Goal: Task Accomplishment & Management: Manage account settings

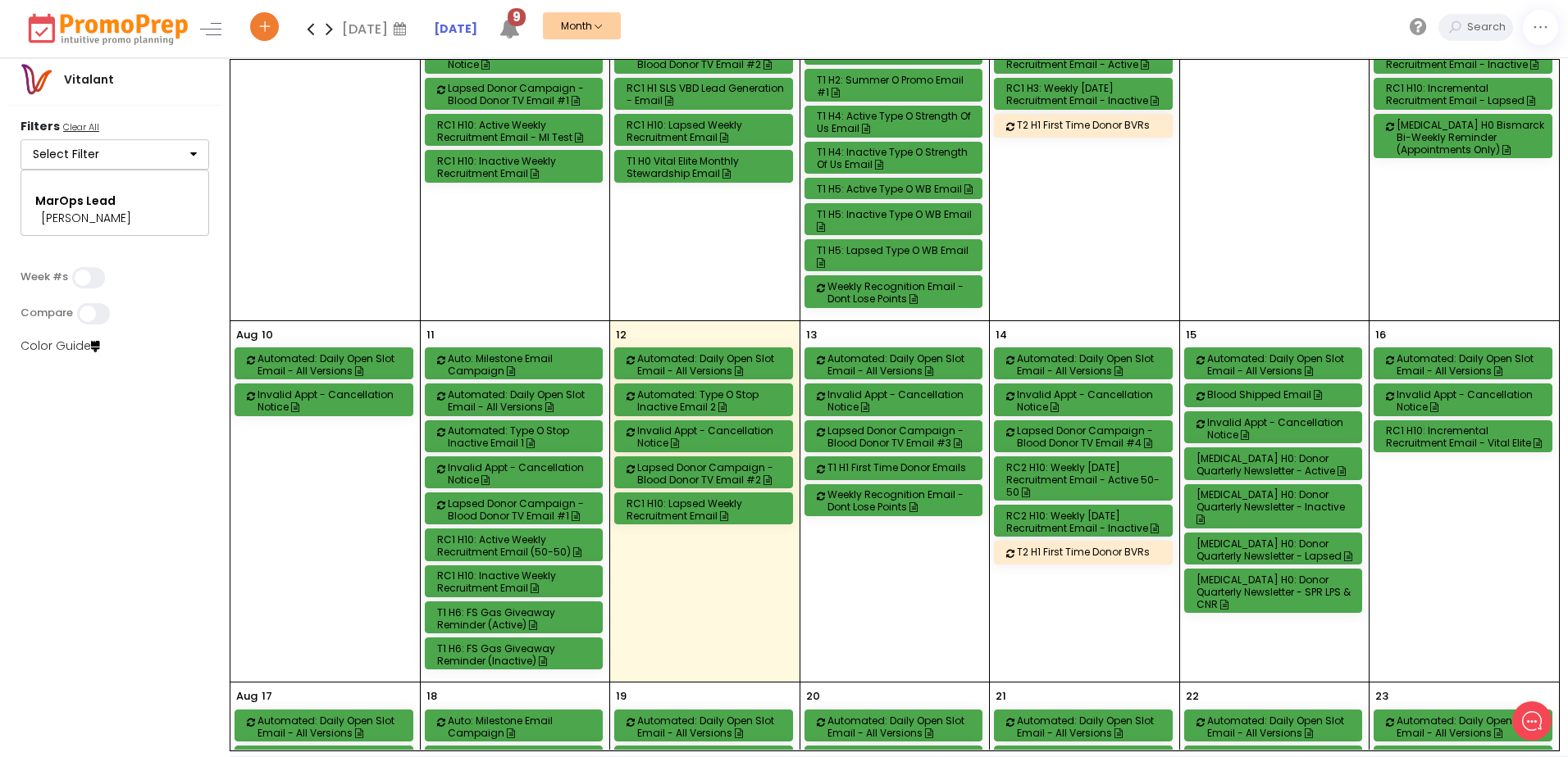
scroll to position [574, 0]
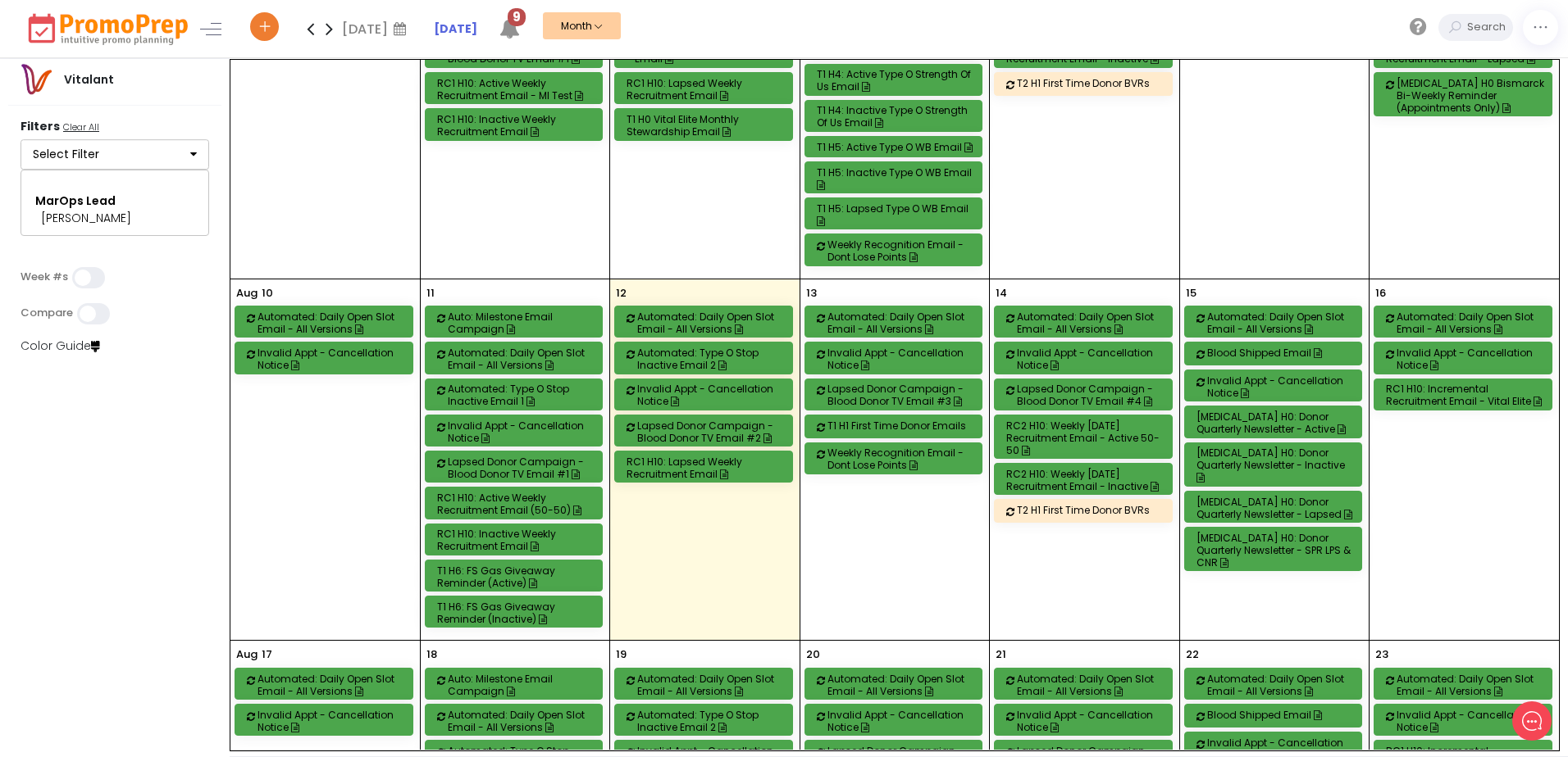
click at [1049, 430] on div "RC2 H10: Weekly [DATE] Recruitment Email - Active 50-50" at bounding box center [1086, 438] width 159 height 37
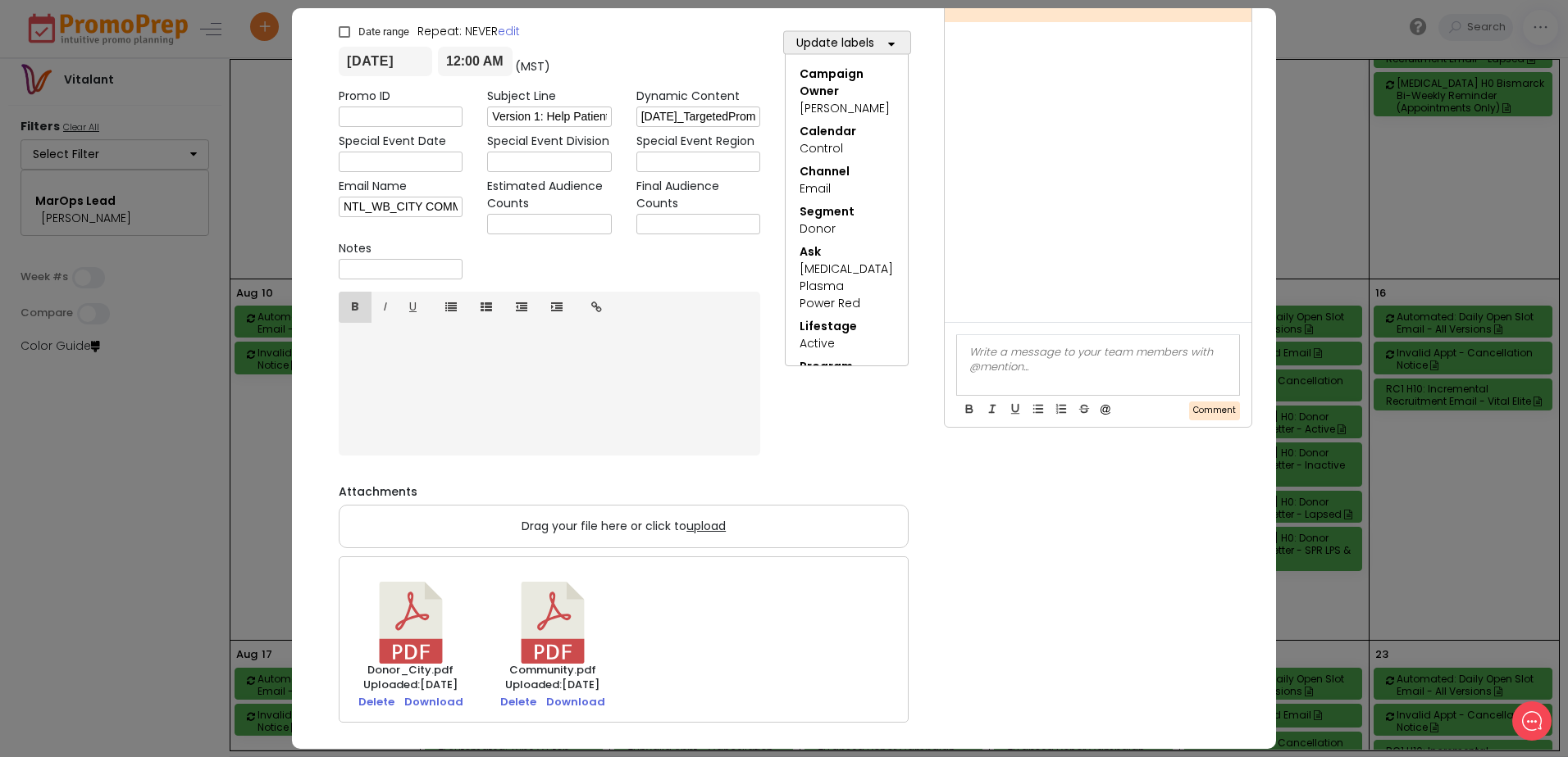
scroll to position [0, 0]
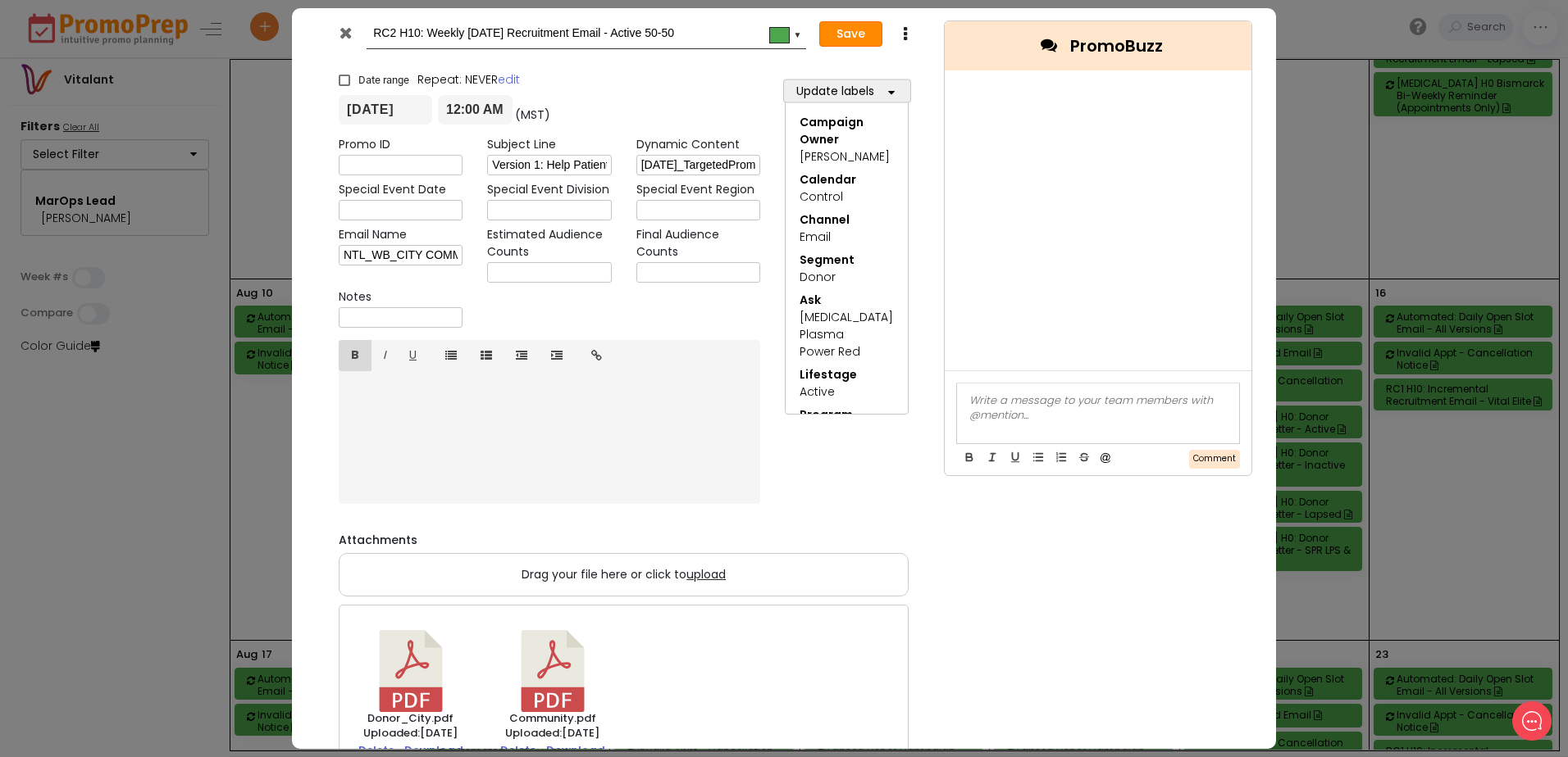
click at [832, 32] on button "Save" at bounding box center [850, 34] width 63 height 26
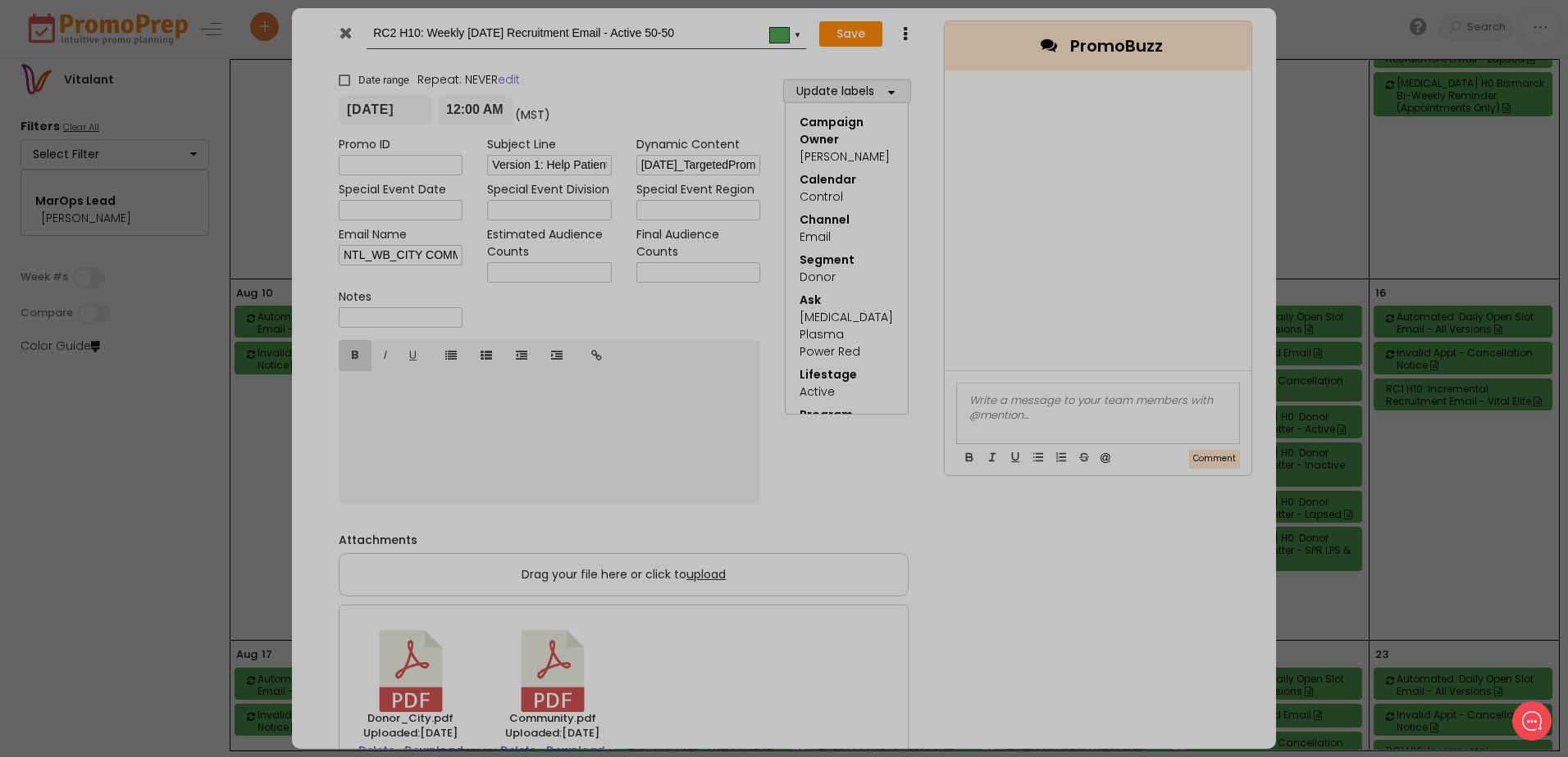
type input "[DATE]"
type input "00:00"
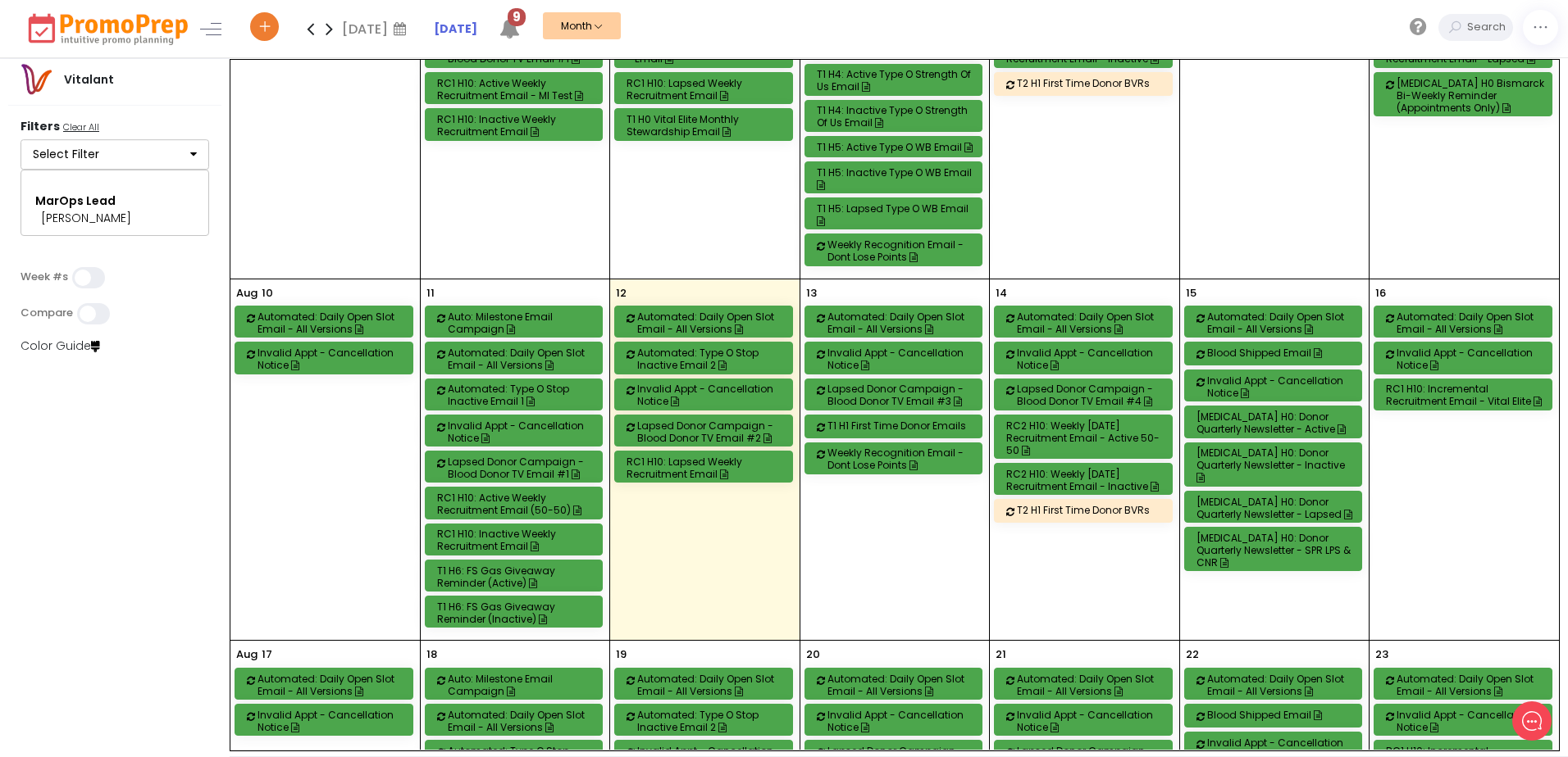
click at [198, 154] on button "Select Filter" at bounding box center [115, 154] width 189 height 32
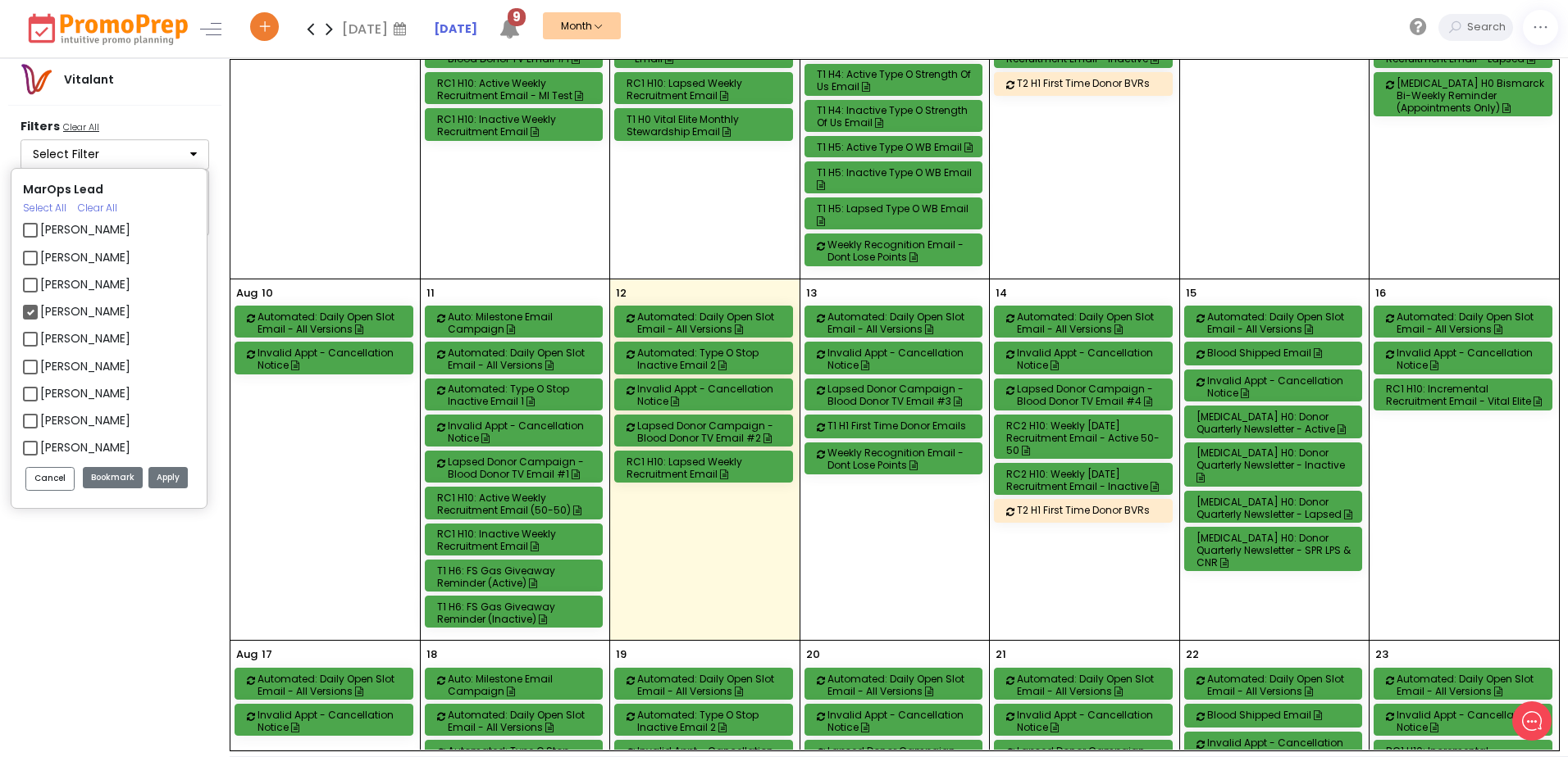
scroll to position [3882, 0]
click at [41, 421] on label "[PERSON_NAME]" at bounding box center [86, 429] width 90 height 17
click at [41, 421] on input "[PERSON_NAME]" at bounding box center [46, 422] width 11 height 11
click at [165, 478] on button "Apply" at bounding box center [168, 478] width 40 height 23
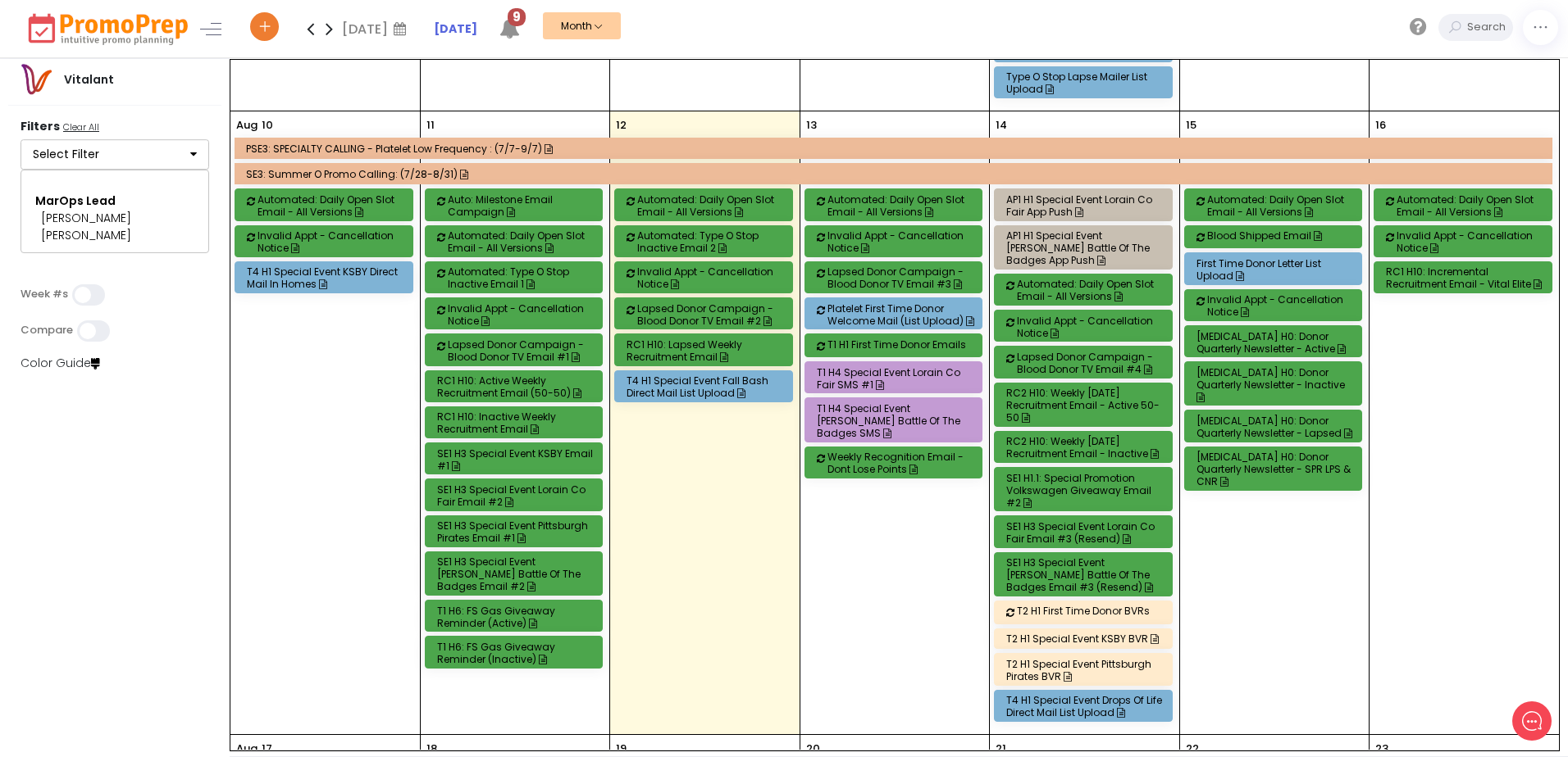
scroll to position [983, 0]
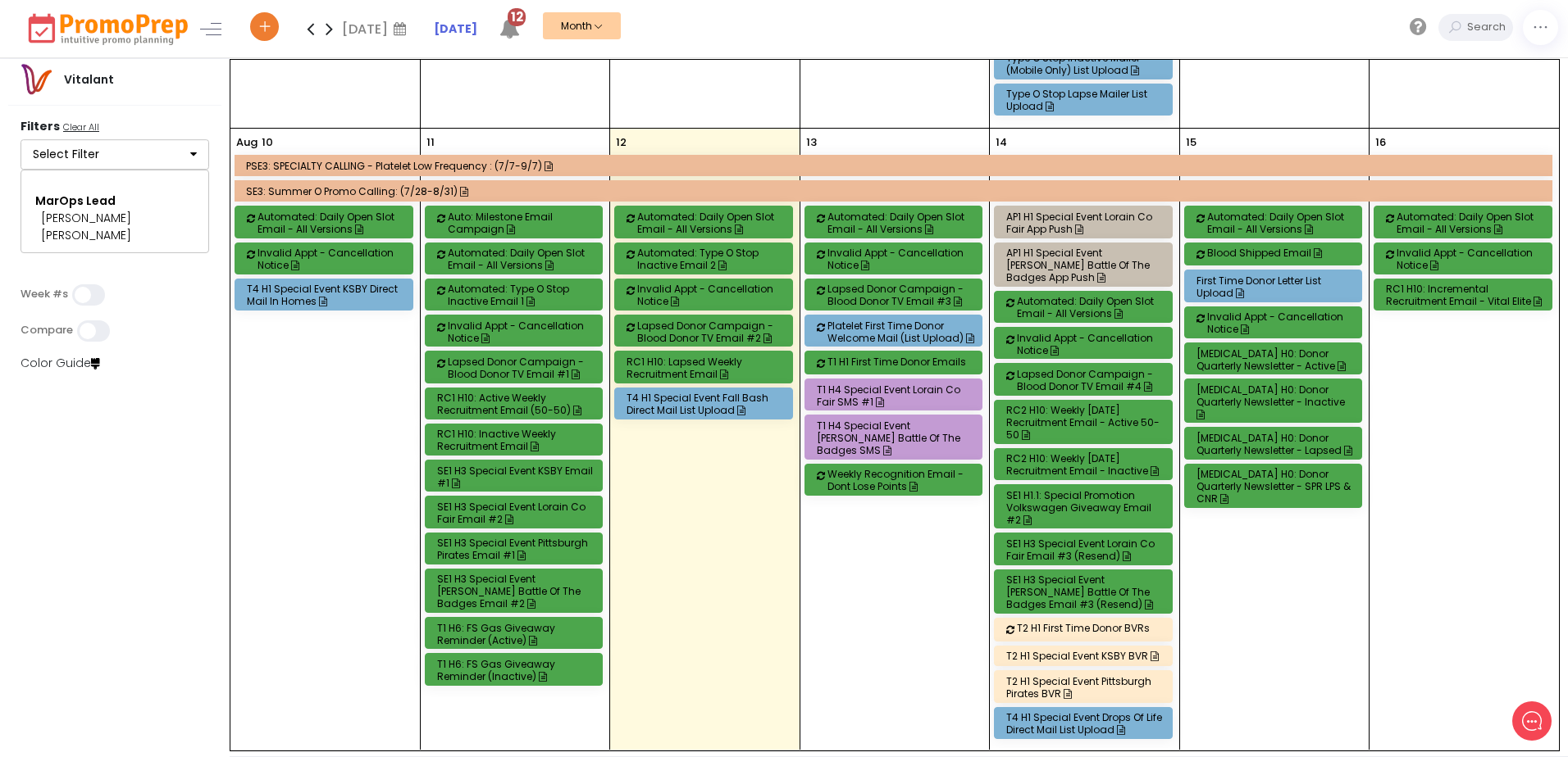
click at [1062, 409] on div "RC2 H10: Weekly [DATE] Recruitment Email - Active 50-50" at bounding box center [1086, 422] width 159 height 37
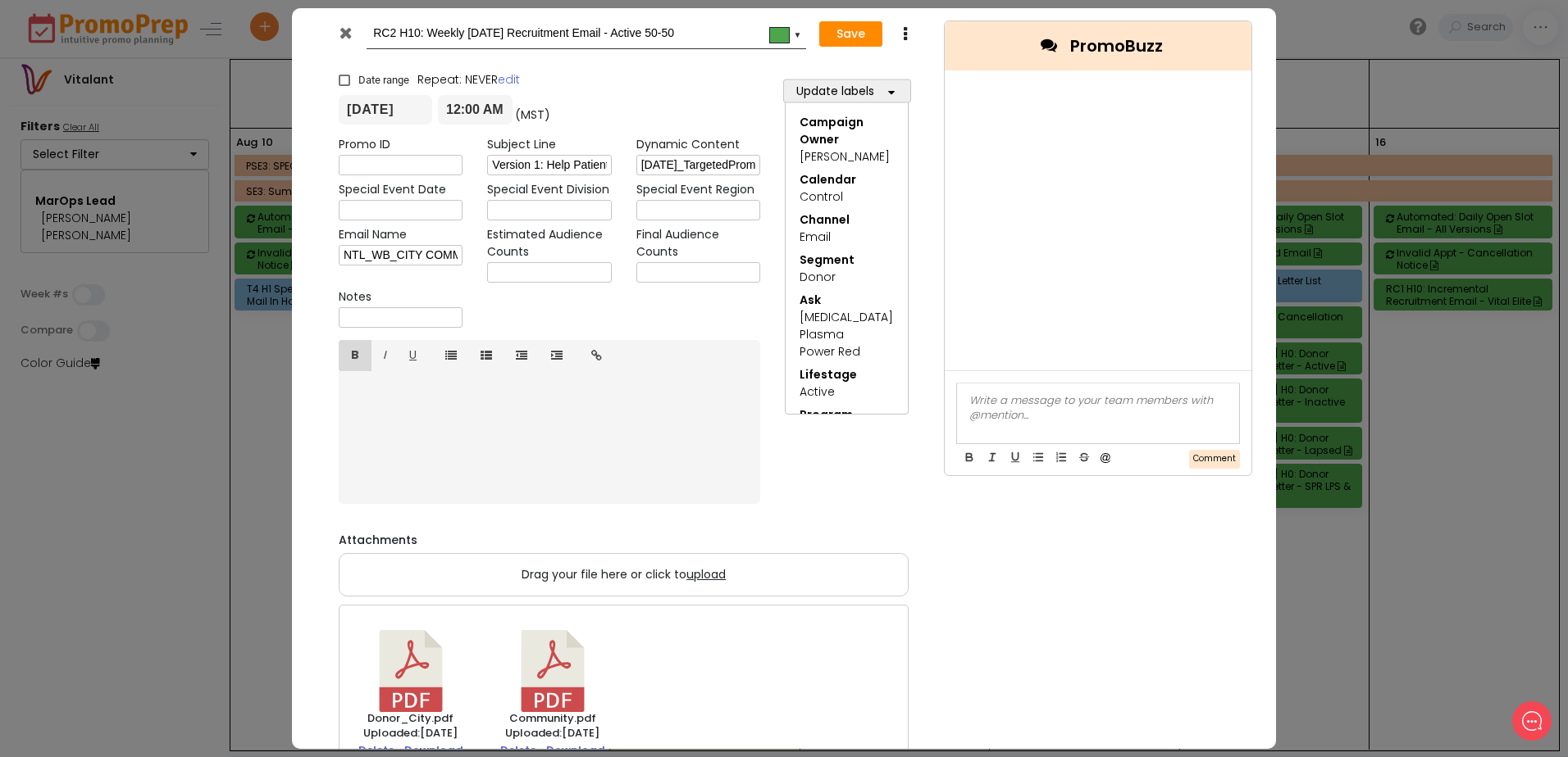
click at [349, 32] on icon at bounding box center [346, 32] width 13 height 16
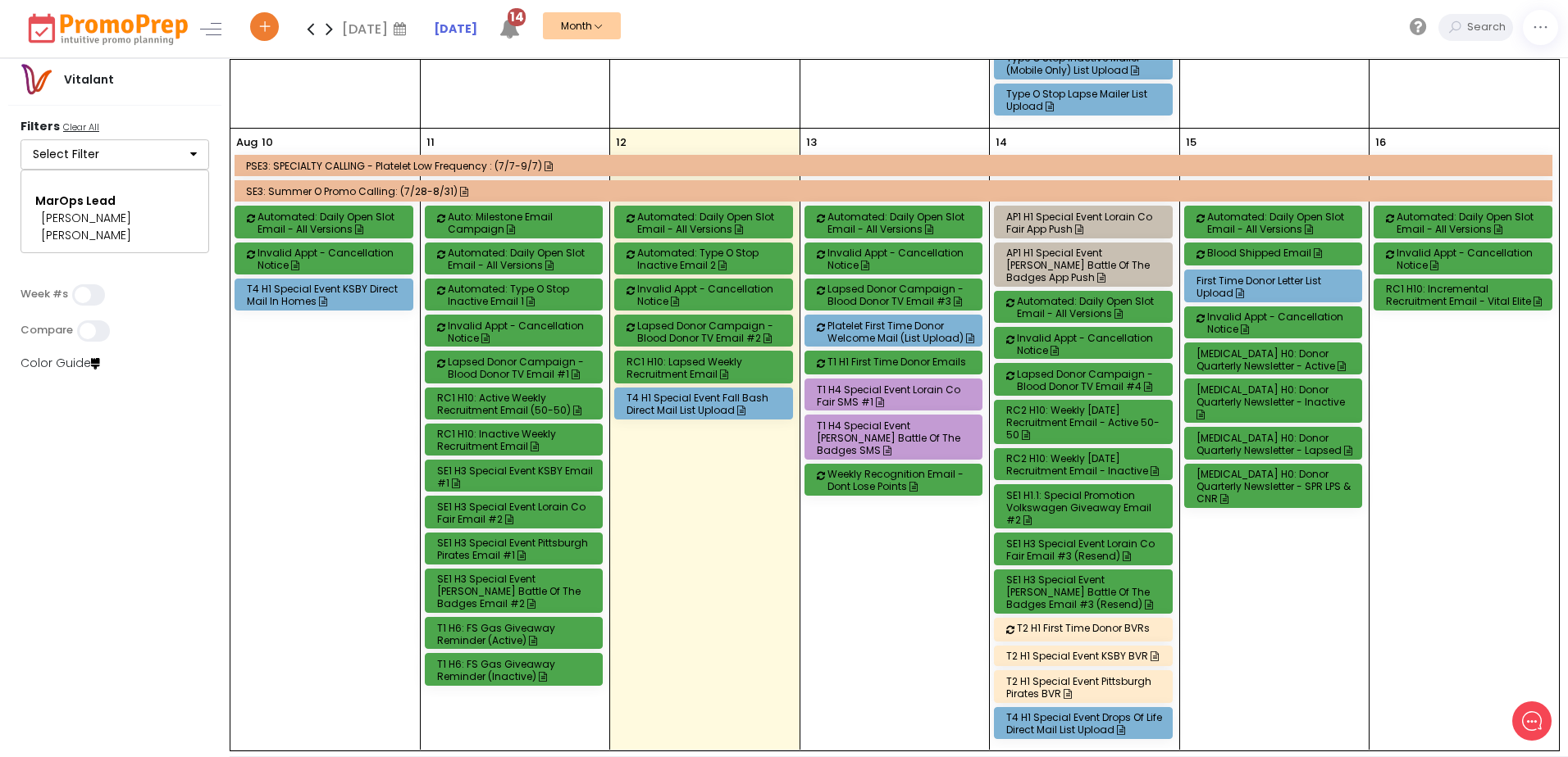
click at [1099, 467] on div "RC2 H10: Weekly [DATE] Recruitment Email - Inactive" at bounding box center [1086, 464] width 159 height 24
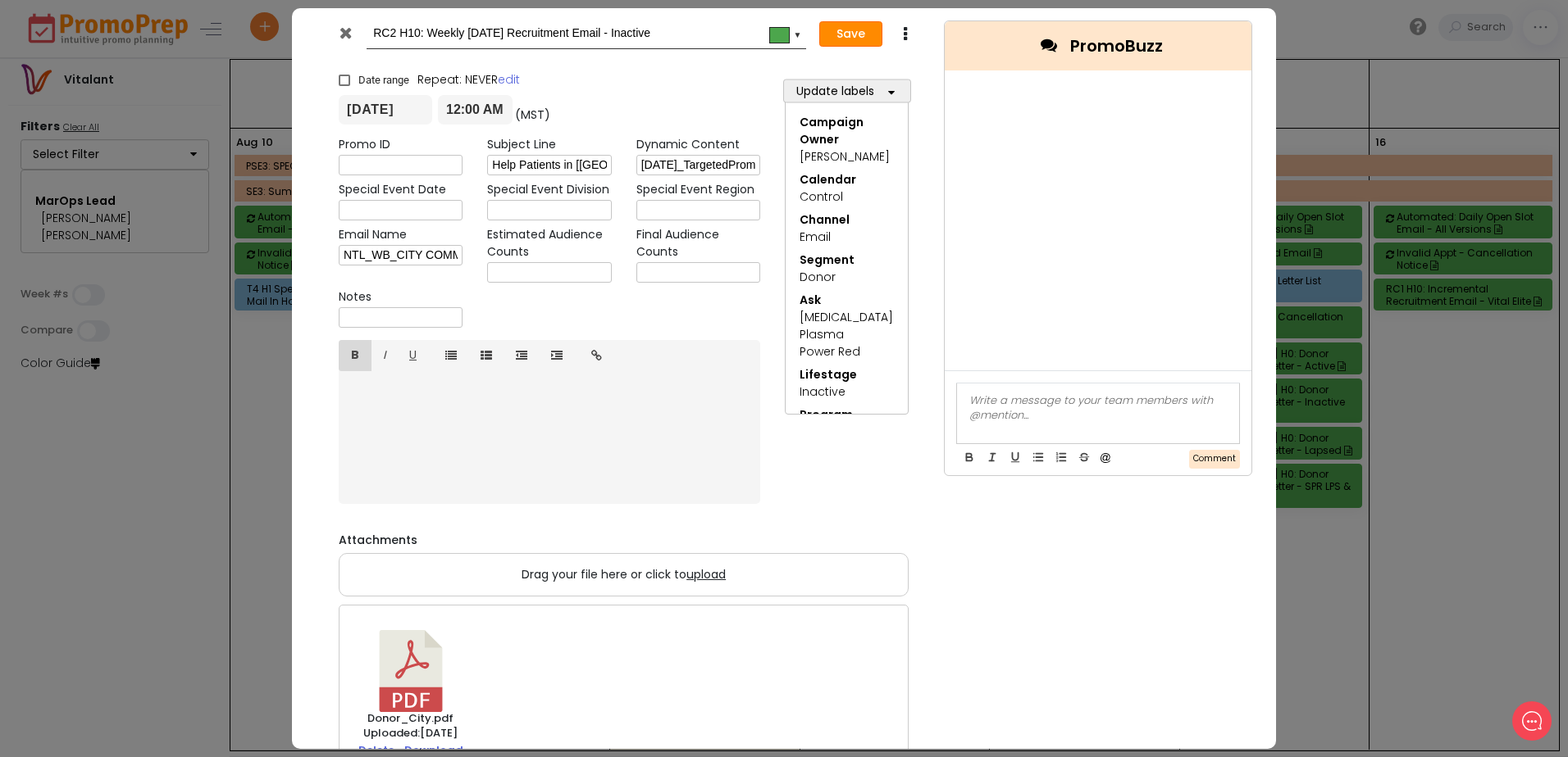
click at [842, 38] on button "Save" at bounding box center [850, 34] width 63 height 26
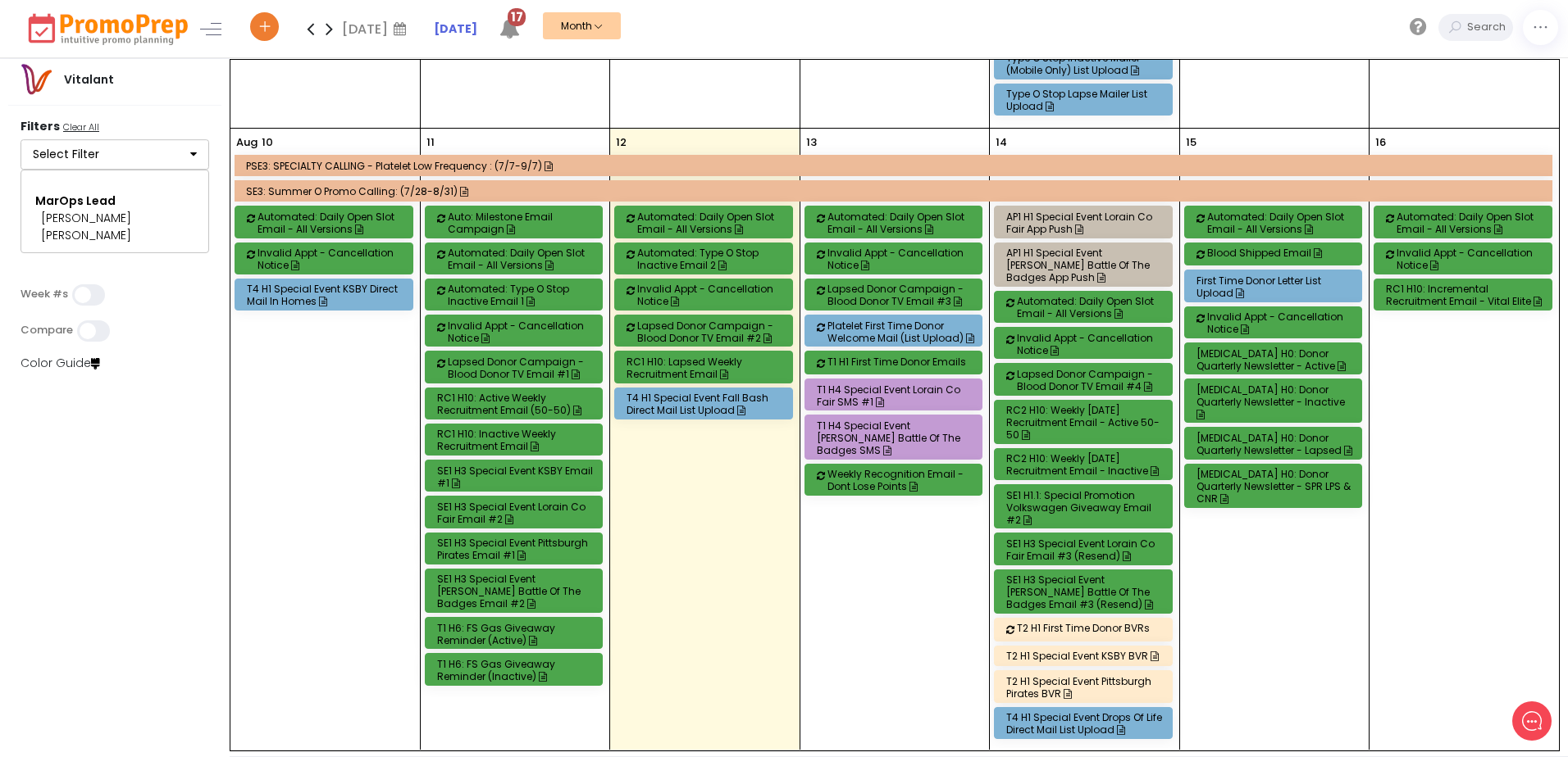
click at [1086, 406] on div "RC2 H10: Weekly [DATE] Recruitment Email - Active 50-50" at bounding box center [1086, 422] width 159 height 37
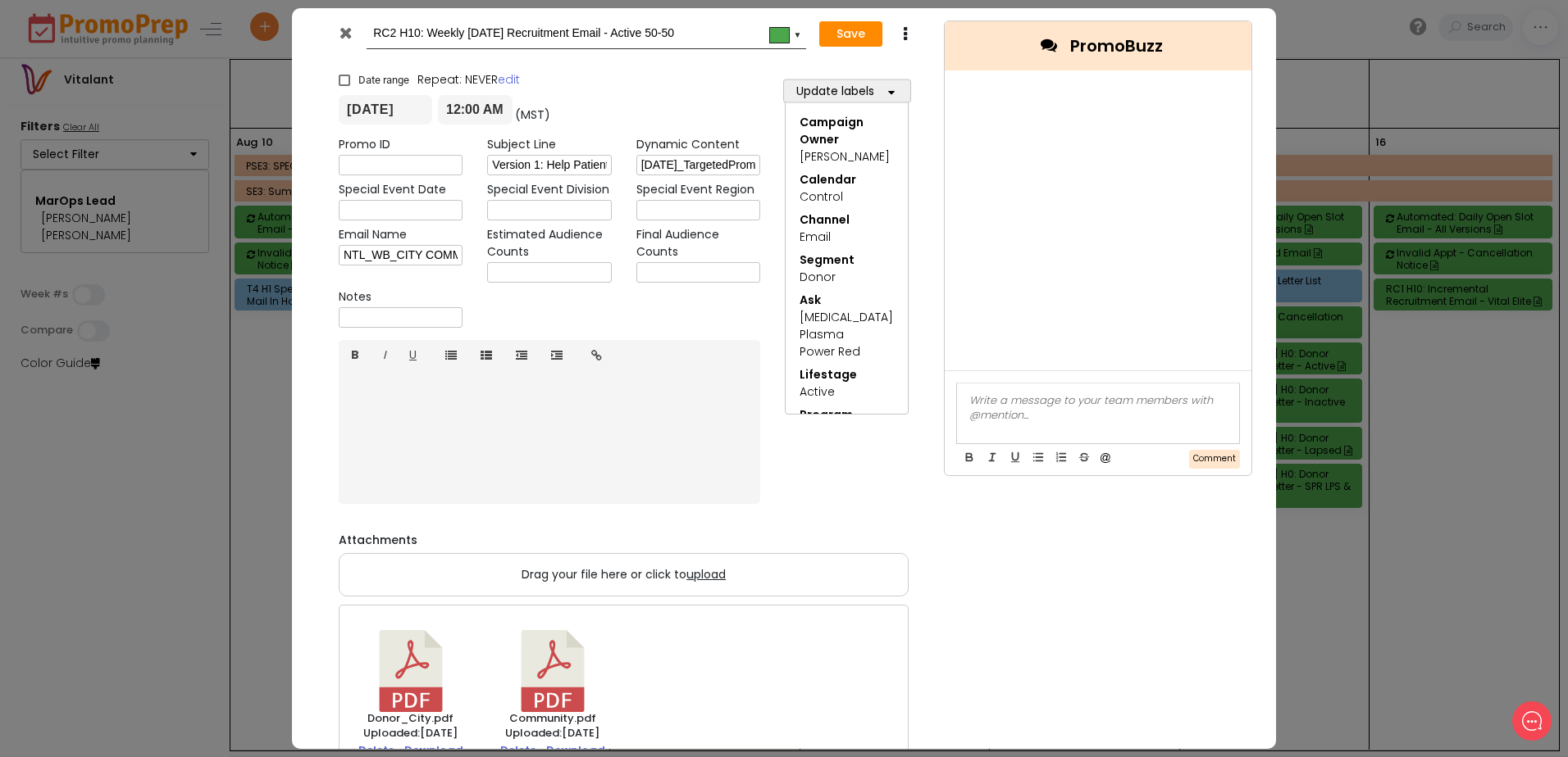
click at [348, 32] on icon at bounding box center [346, 32] width 13 height 16
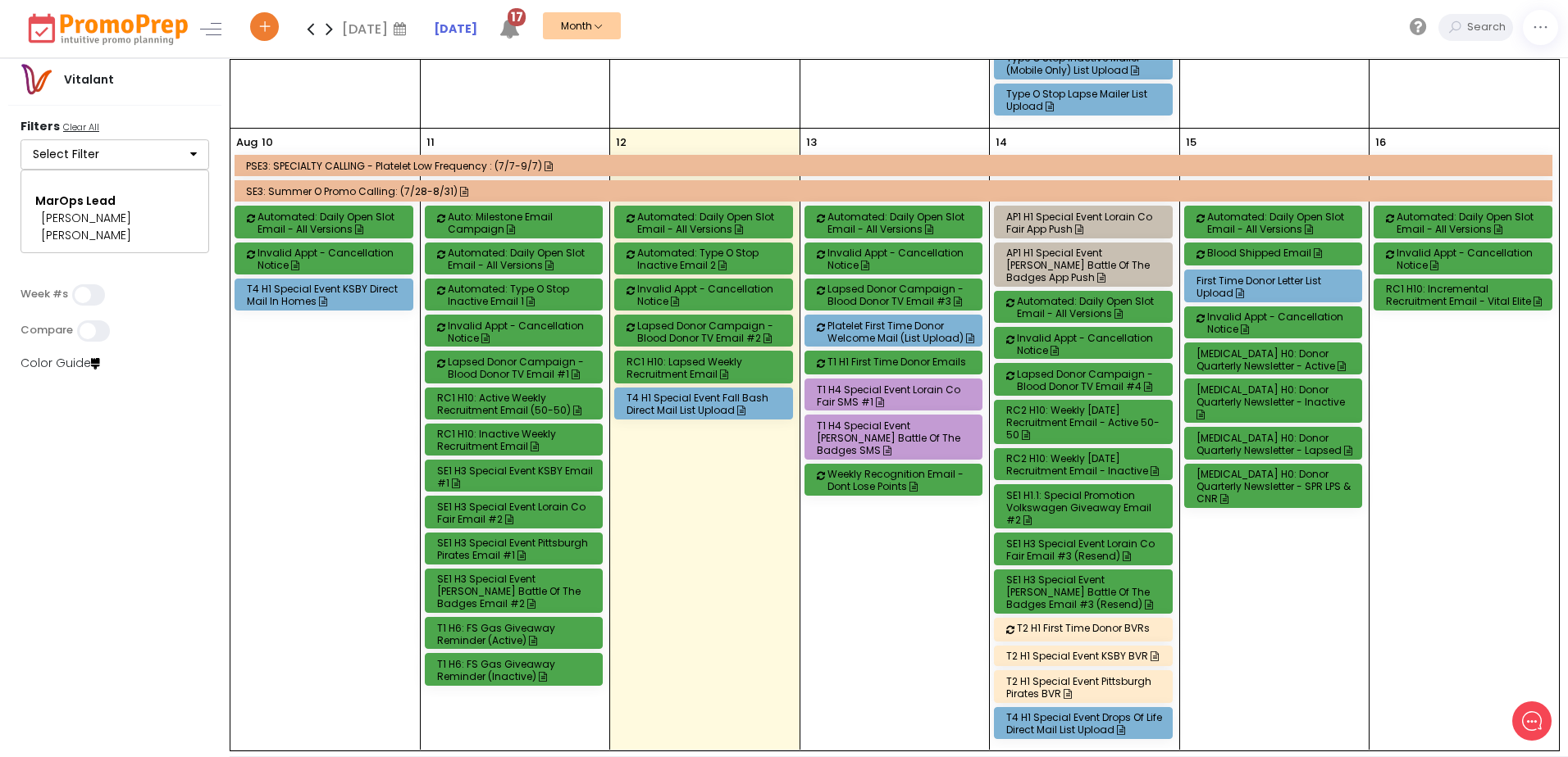
click at [190, 153] on icon "button" at bounding box center [193, 153] width 6 height 12
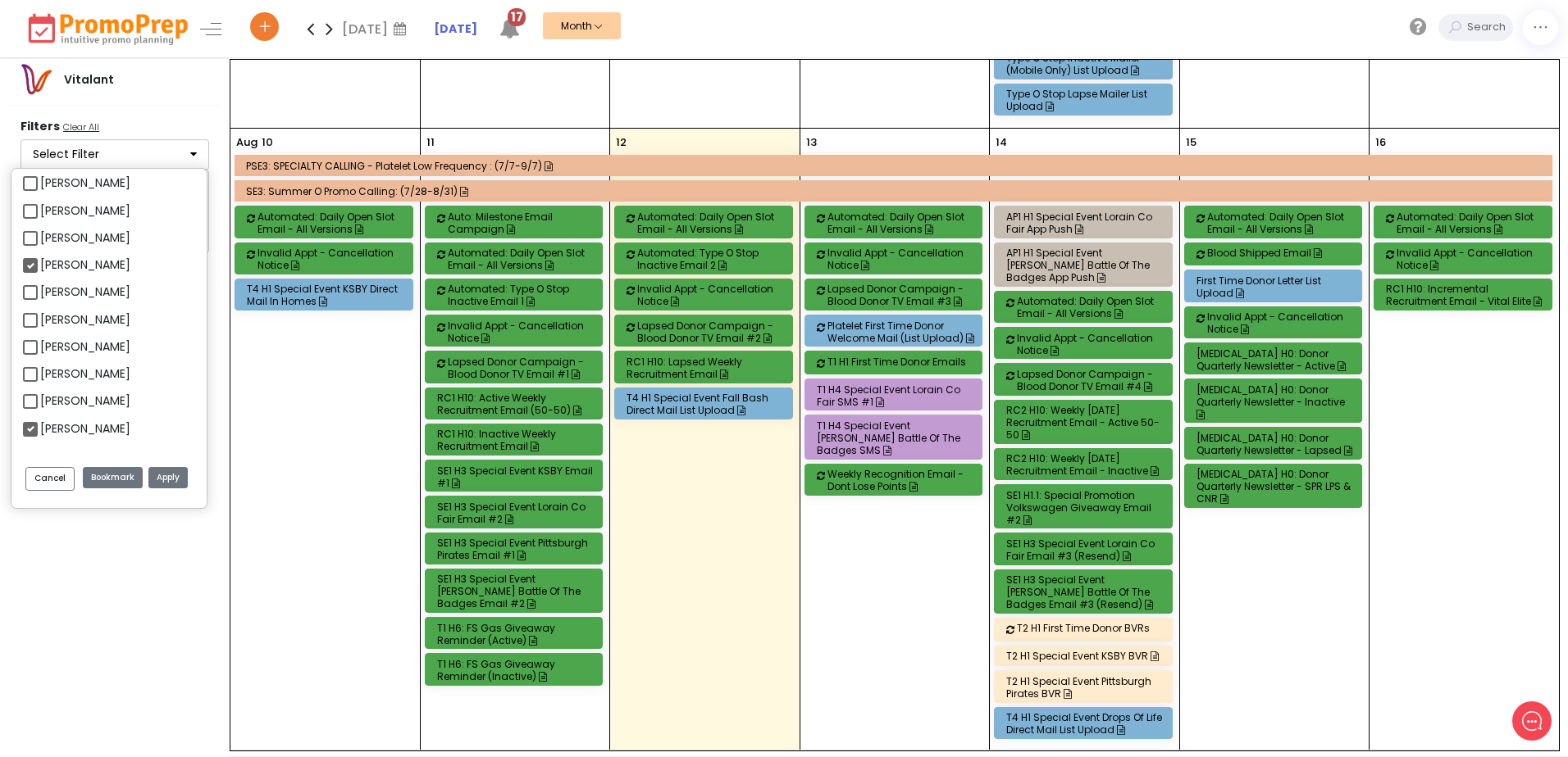
click at [41, 434] on label "[PERSON_NAME]" at bounding box center [86, 429] width 90 height 17
click at [41, 428] on input "[PERSON_NAME]" at bounding box center [46, 422] width 11 height 11
checkbox input "false"
click at [41, 372] on label "[PERSON_NAME]" at bounding box center [86, 374] width 90 height 17
click at [41, 372] on input "[PERSON_NAME]" at bounding box center [46, 367] width 11 height 11
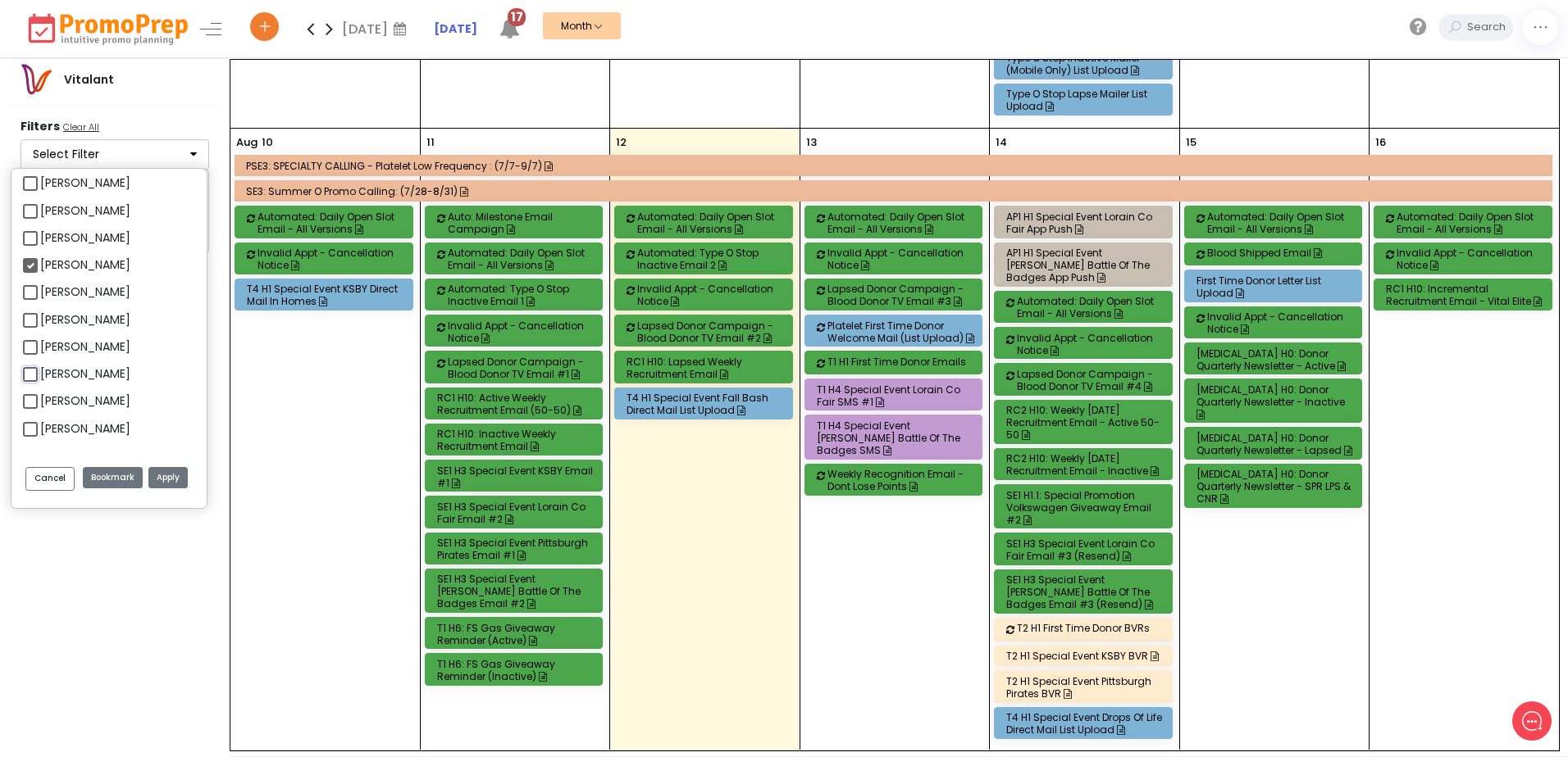
checkbox input "true"
click at [168, 478] on button "Apply" at bounding box center [168, 478] width 40 height 23
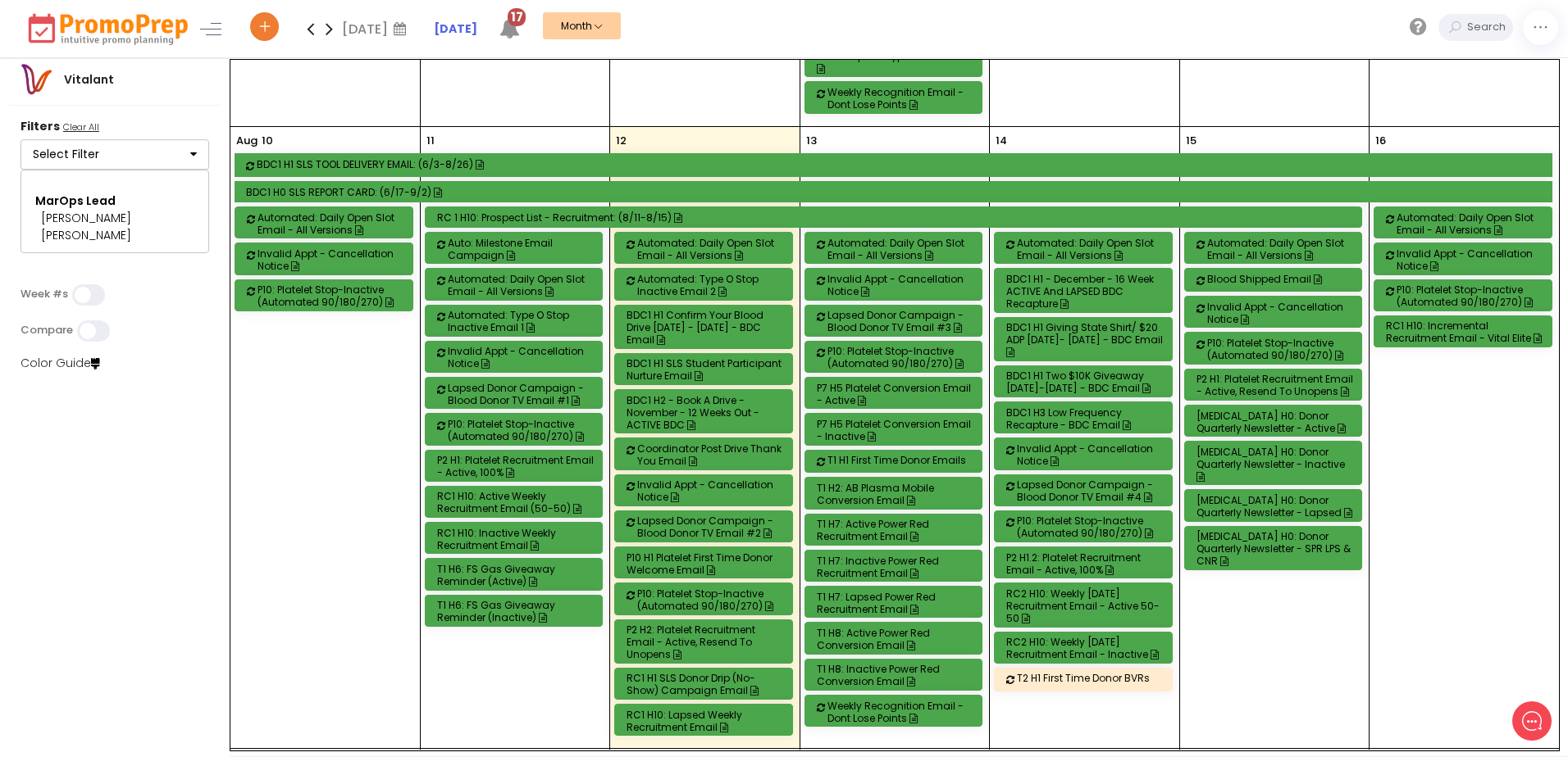
scroll to position [1229, 0]
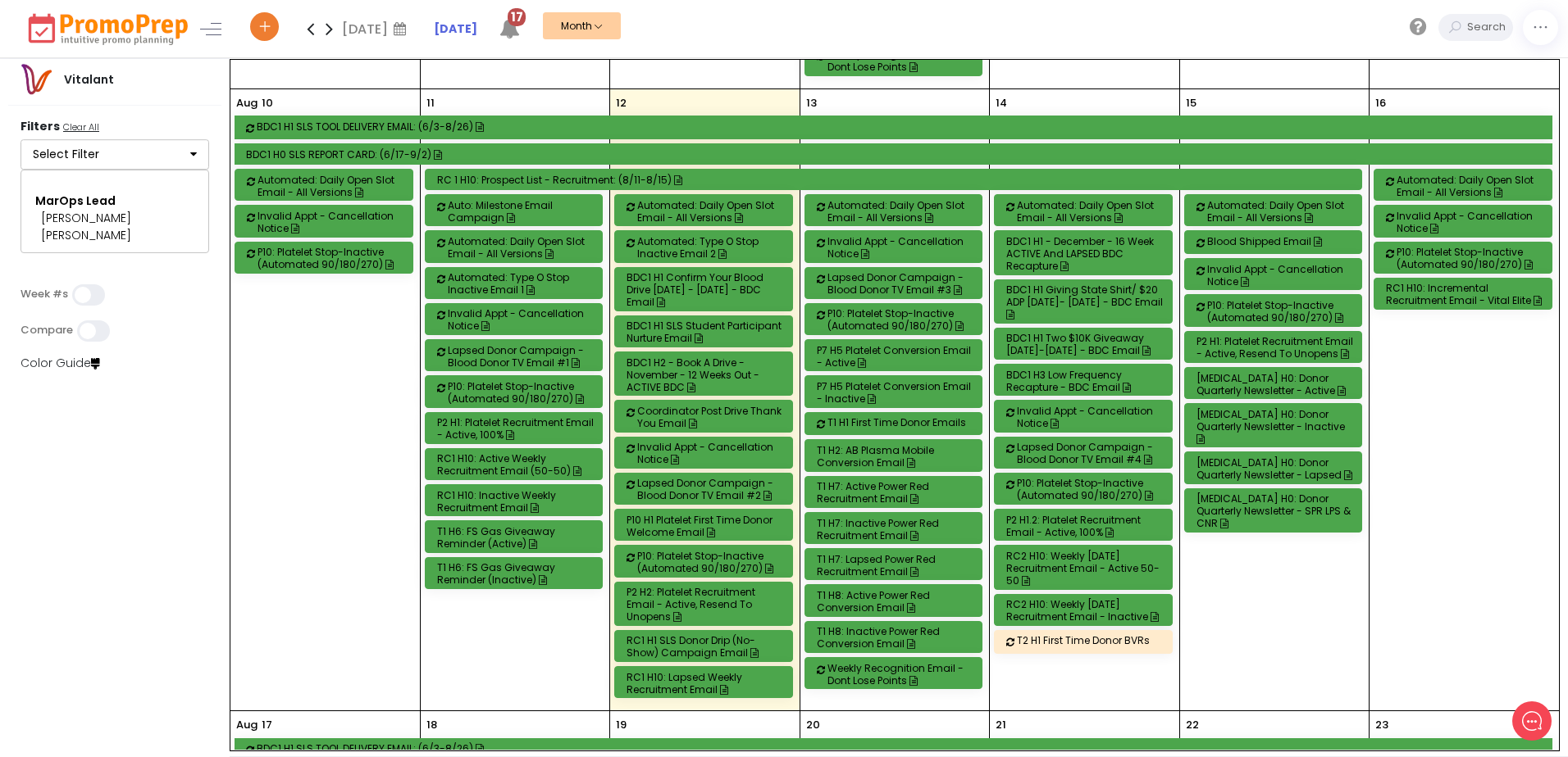
click at [885, 480] on div "T1 H7: Active Power Red Recruitment Email" at bounding box center [896, 492] width 159 height 24
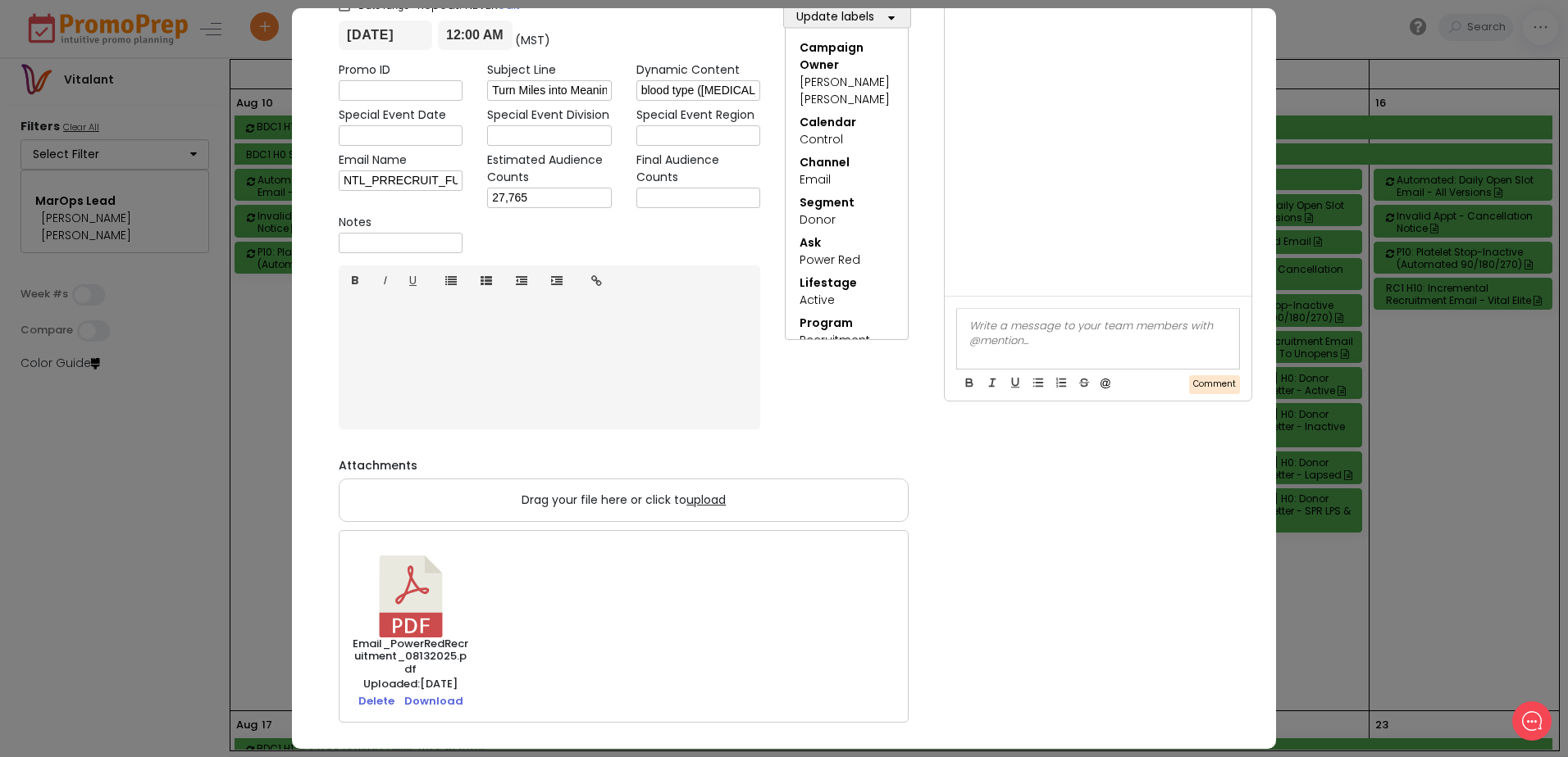
scroll to position [0, 0]
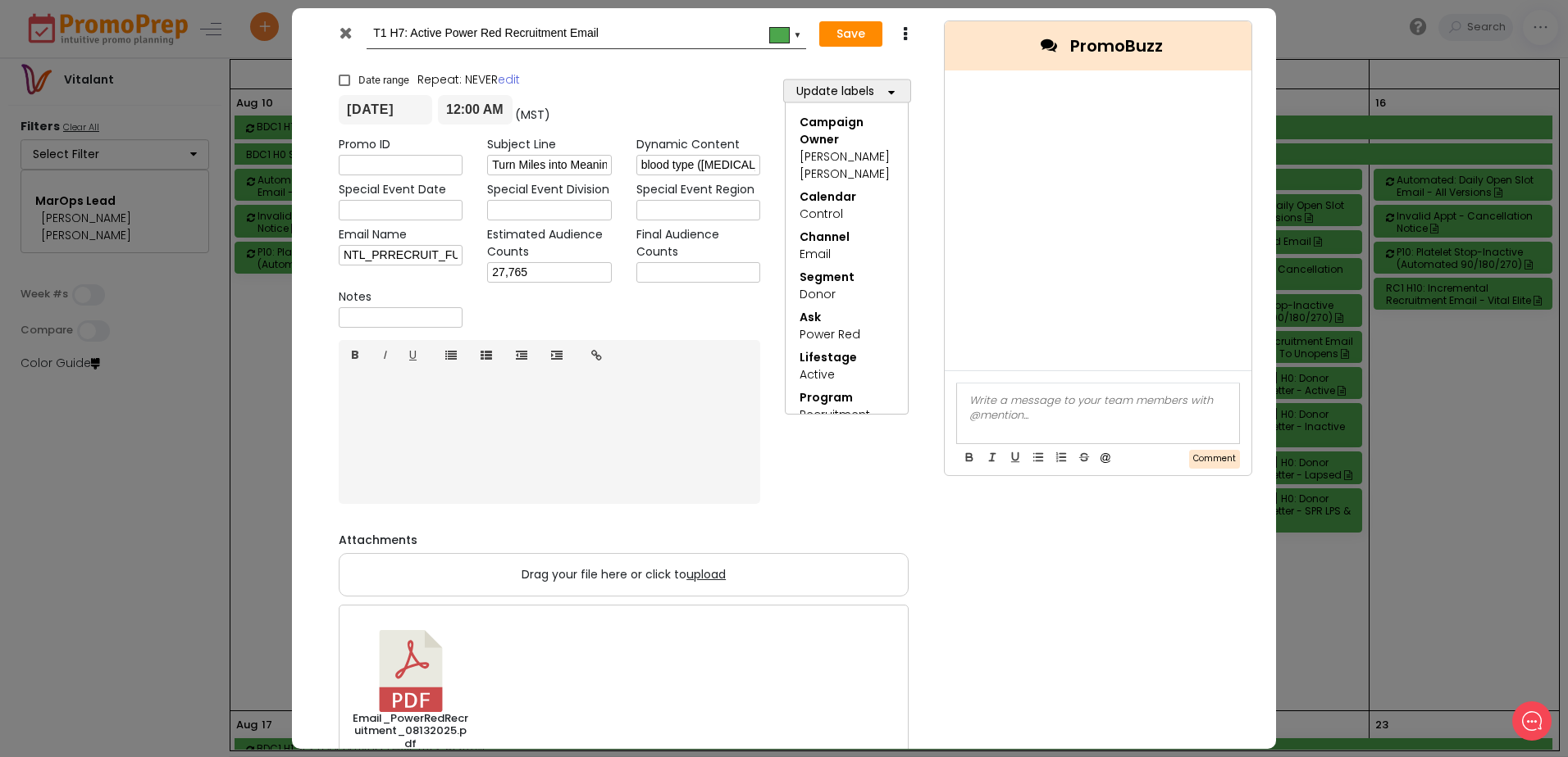
click at [344, 36] on icon at bounding box center [346, 32] width 13 height 16
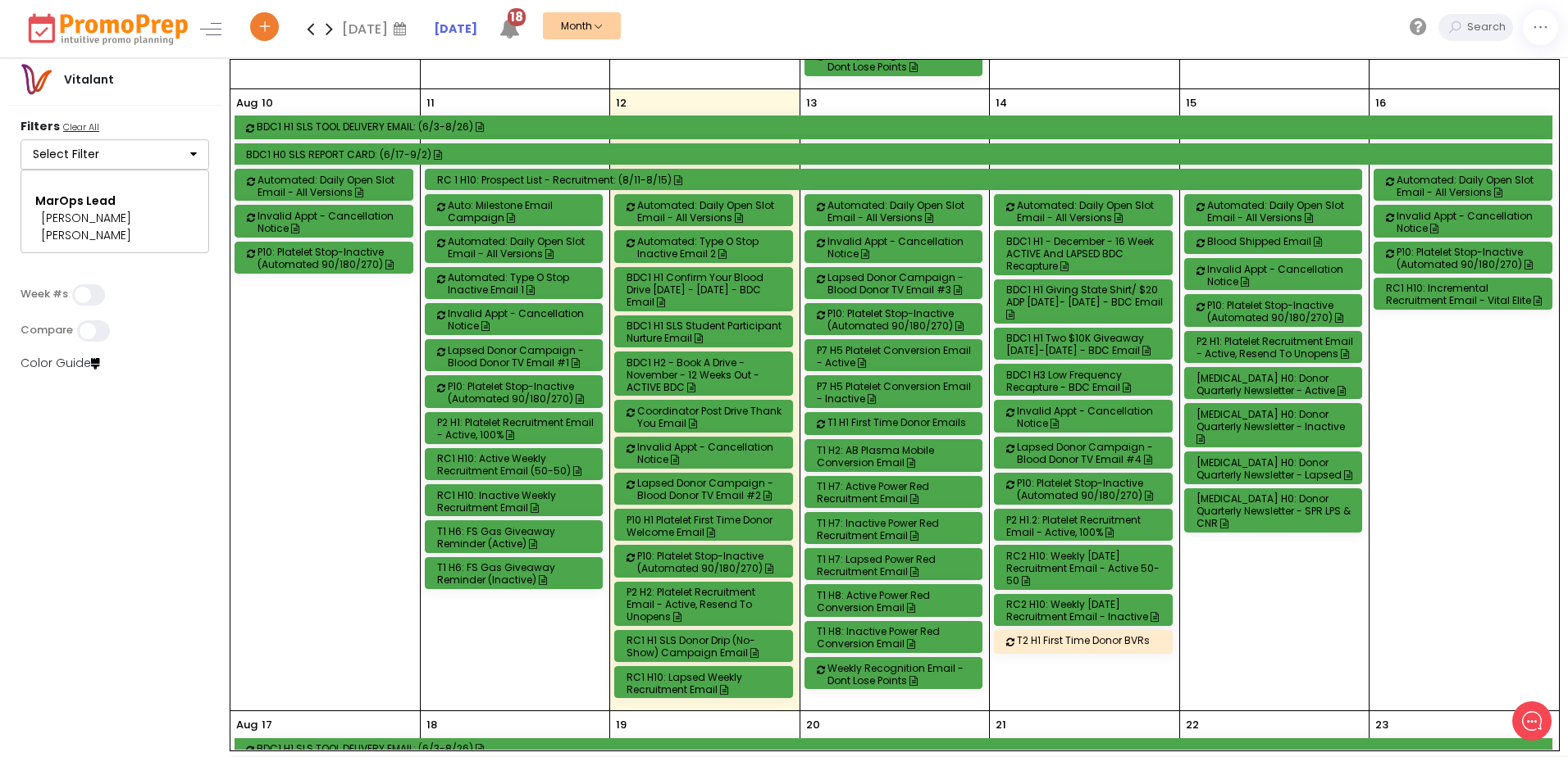
click at [877, 553] on div "T1 H7: Lapsed Power Red Recruitment Email" at bounding box center [896, 565] width 159 height 24
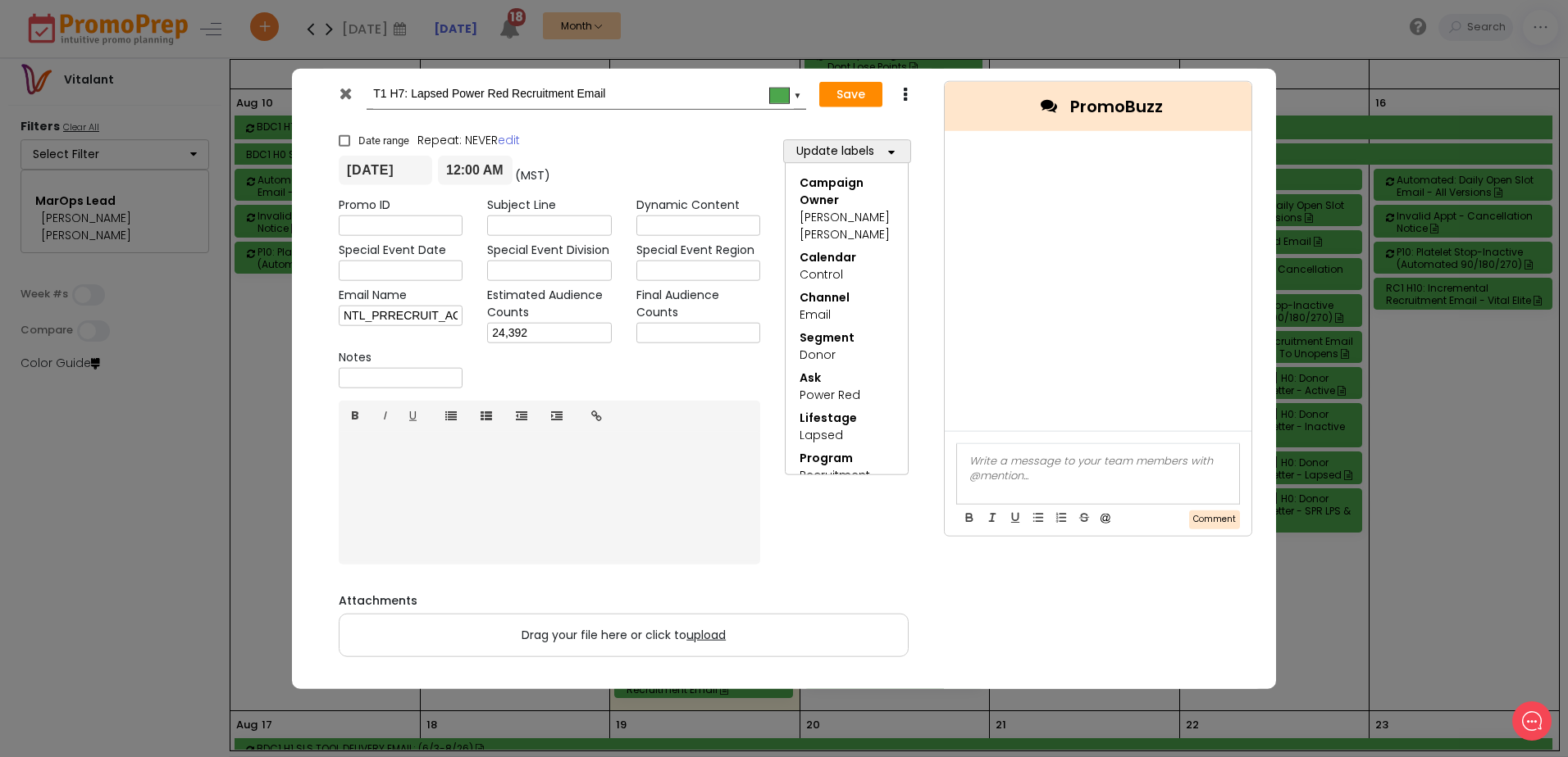
click at [343, 86] on icon at bounding box center [346, 93] width 13 height 16
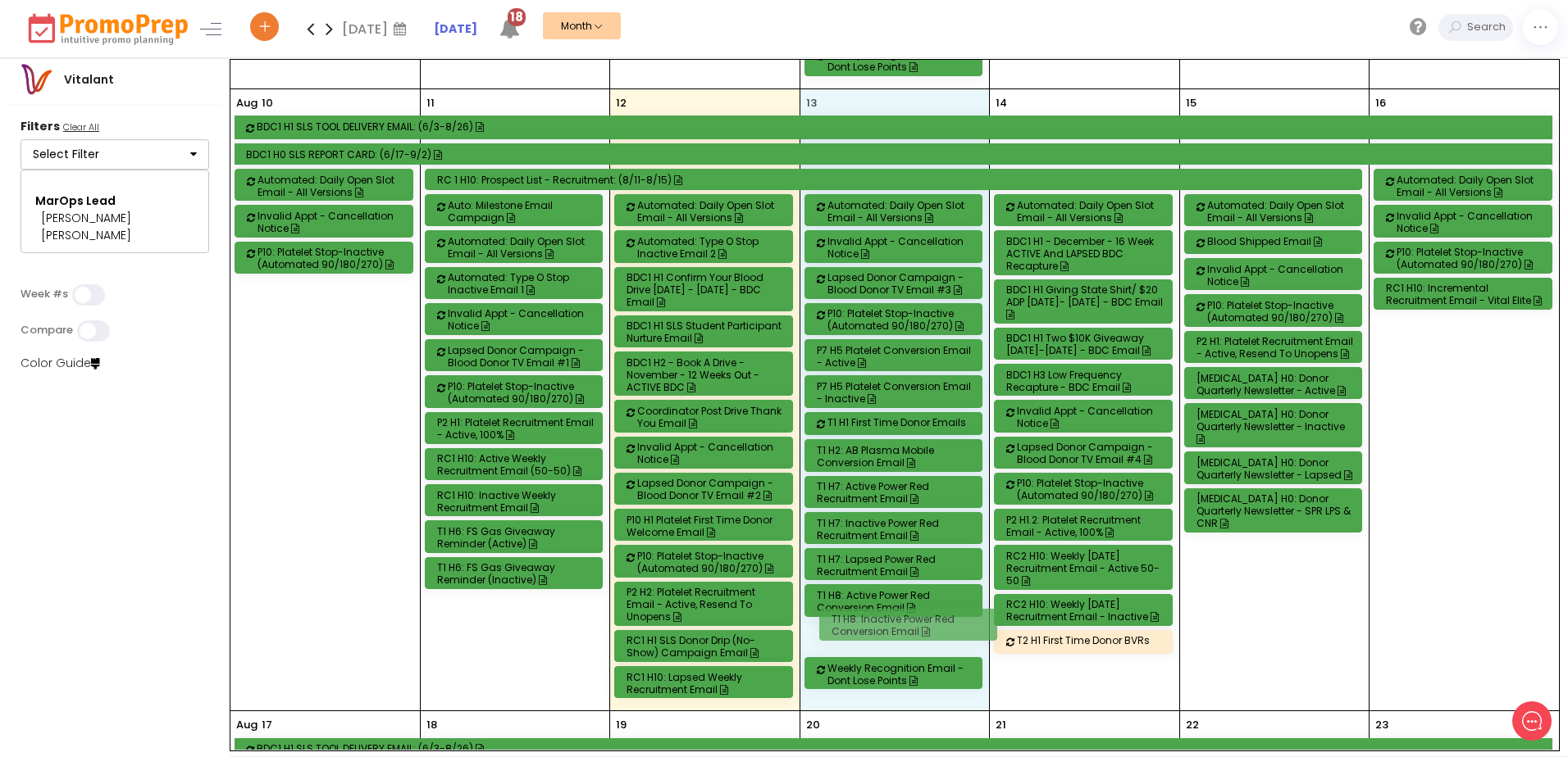
drag, startPoint x: 889, startPoint y: 624, endPoint x: 868, endPoint y: 612, distance: 24.2
click at [868, 612] on full-calendar "[DATE] BDC1 H1 SLS TOOL DELIVERY EMAIL: (6/3-8/26) BDC1 H0 SLS REPORT CARD: (6/…" at bounding box center [894, 405] width 1328 height 691
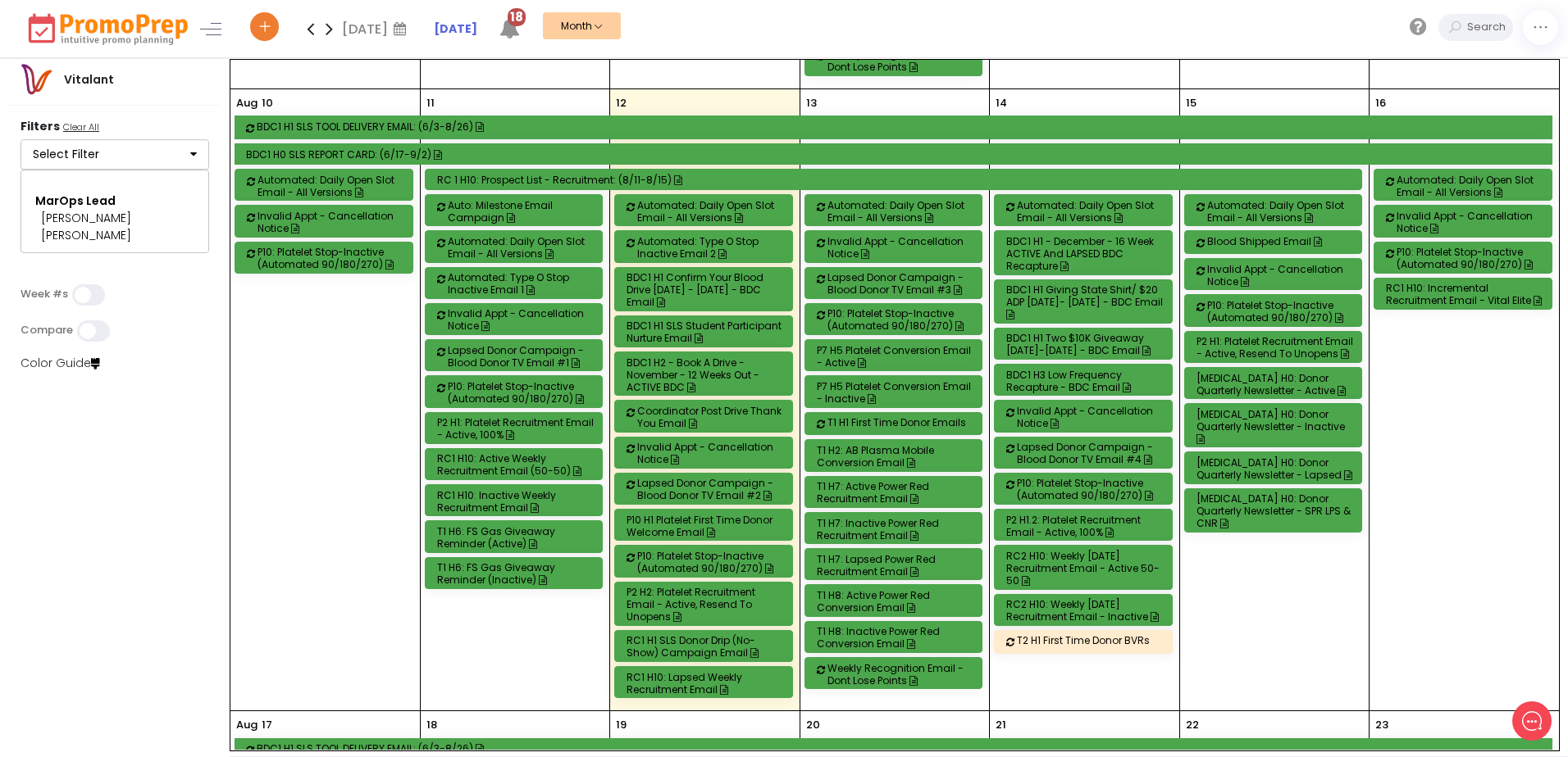
click at [863, 517] on div "T1 H7: Inactive Power Red Recruitment Email" at bounding box center [896, 529] width 159 height 24
